Goal: Task Accomplishment & Management: Manage account settings

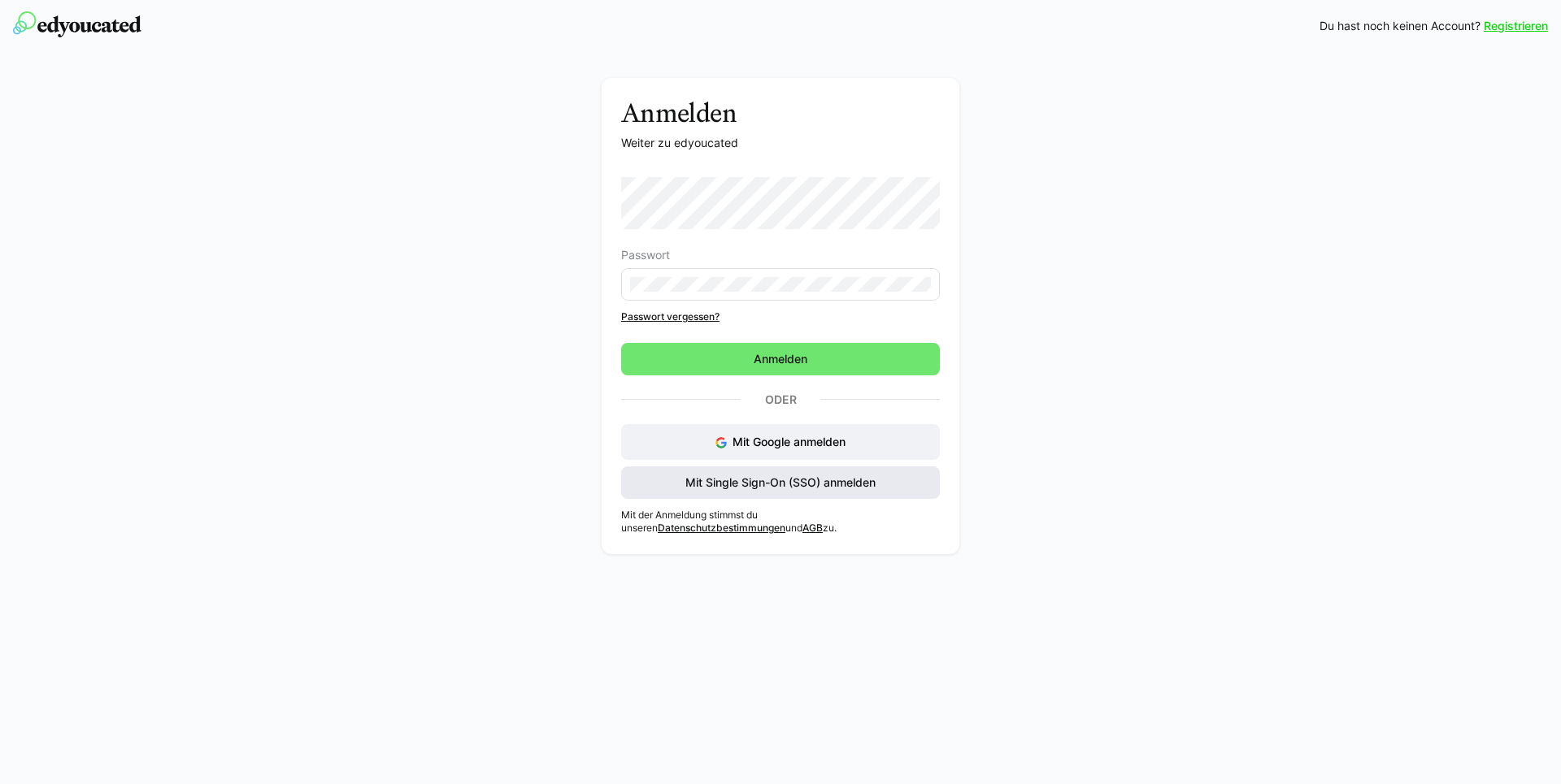
click at [779, 488] on span "Mit Single Sign-On (SSO) anmelden" at bounding box center [780, 482] width 195 height 16
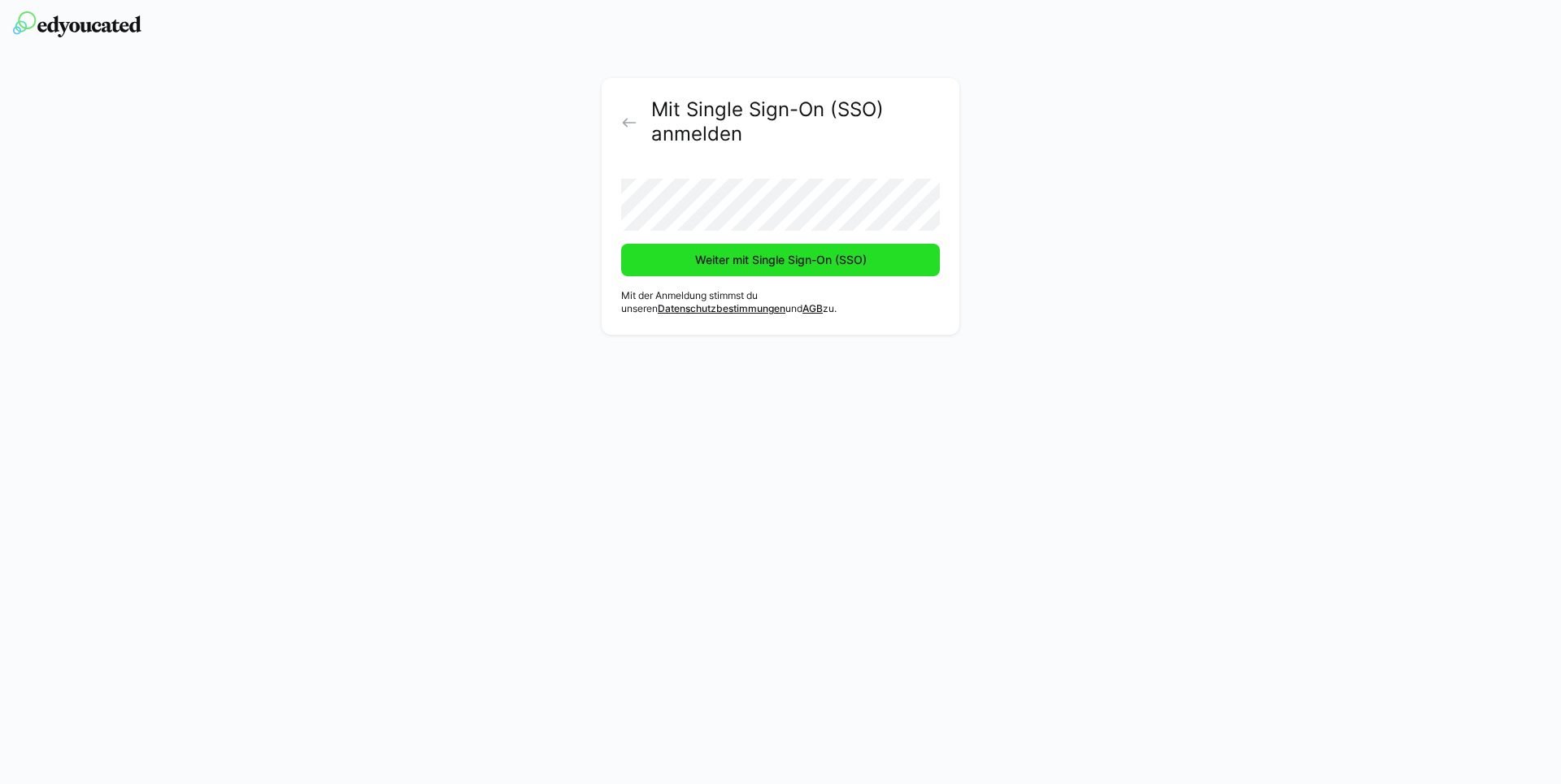
click at [802, 254] on span "Weiter mit Single Sign-On (SSO)" at bounding box center [780, 260] width 176 height 16
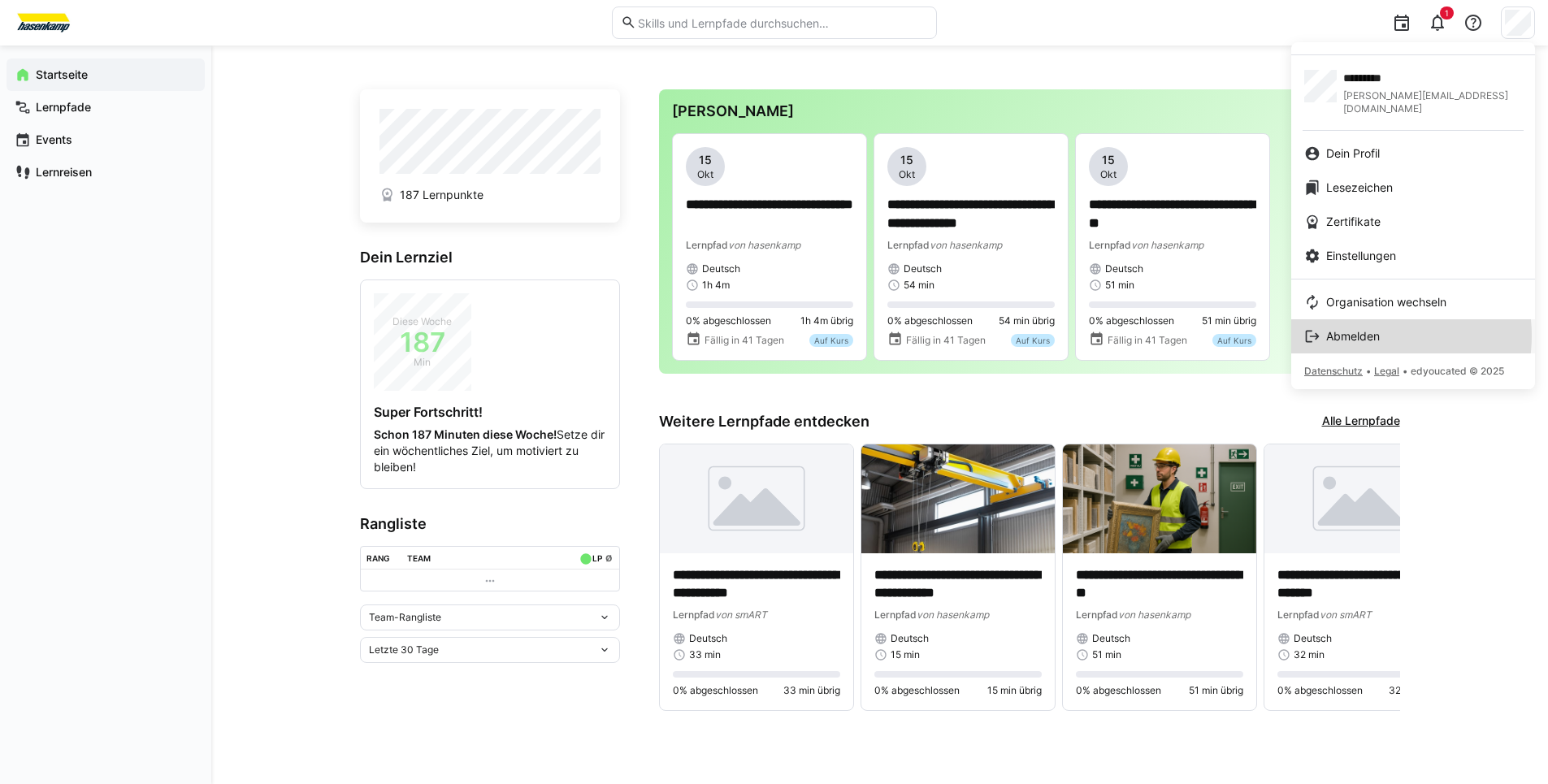
click at [1374, 328] on span "Abmelden" at bounding box center [1353, 336] width 54 height 16
